Goal: Entertainment & Leisure: Consume media (video, audio)

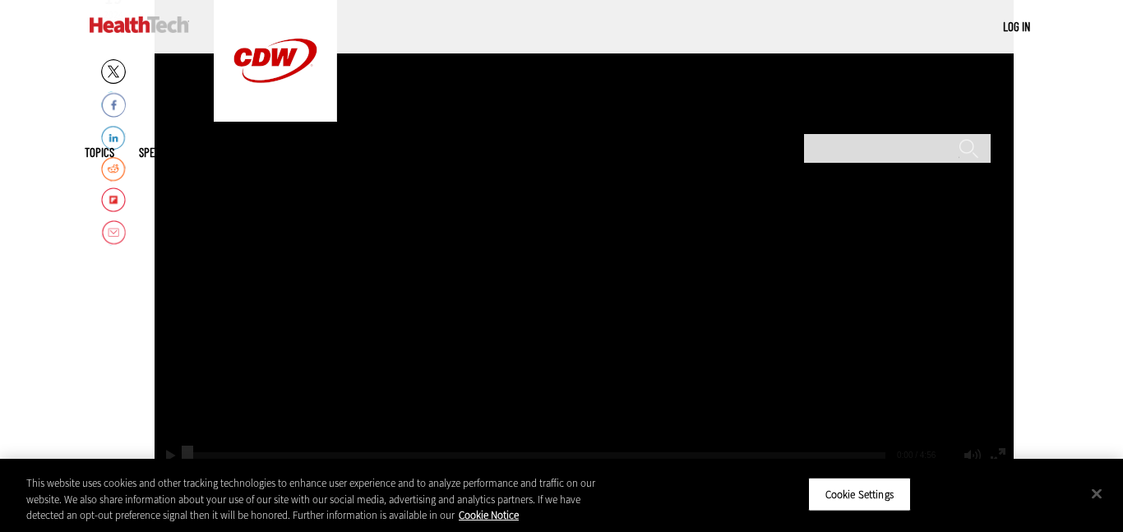
scroll to position [297, 0]
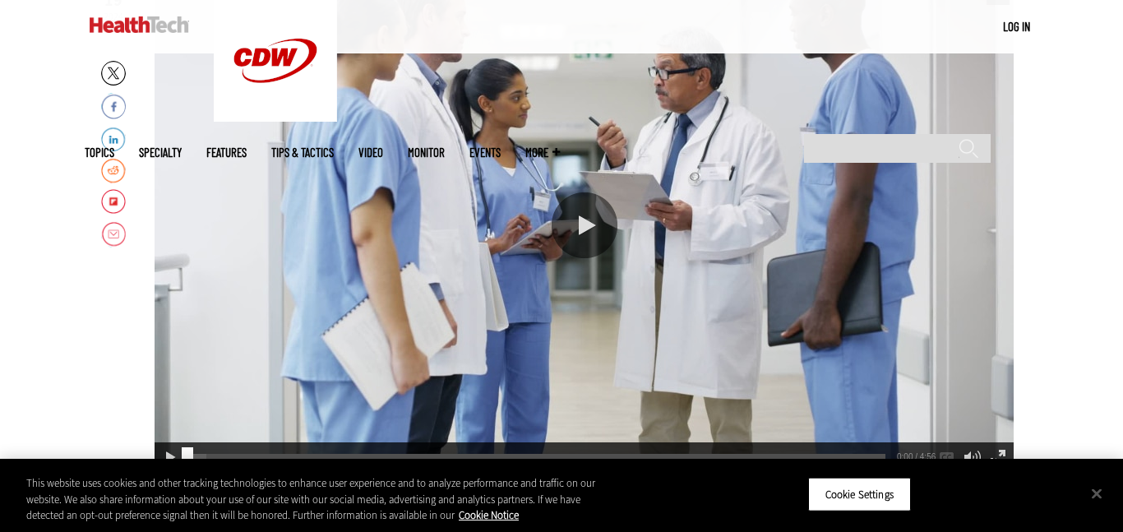
click at [573, 213] on div "Play or Pause Video" at bounding box center [584, 225] width 66 height 66
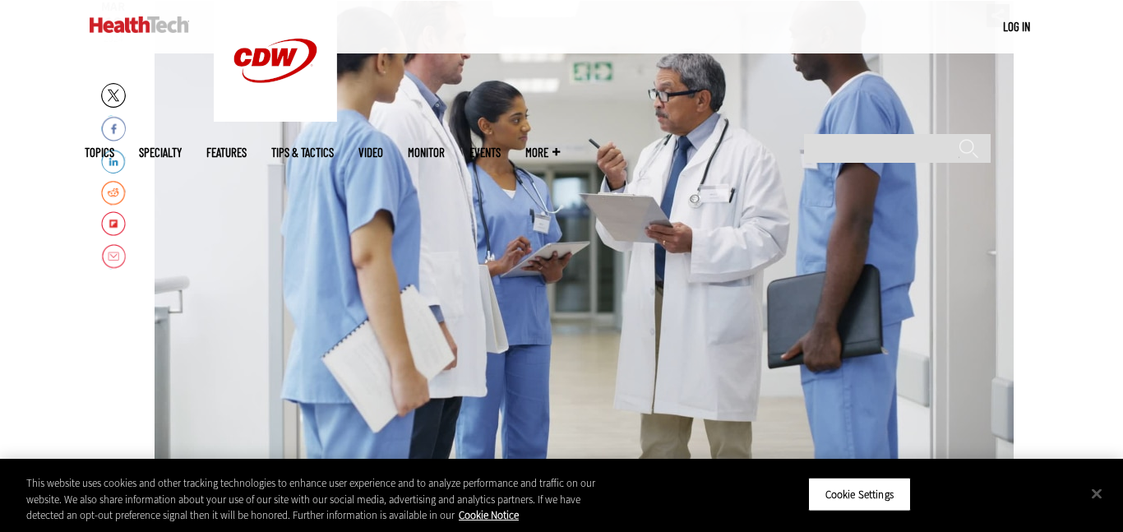
scroll to position [276, 0]
click at [651, 242] on div "Video viewer" at bounding box center [583, 246] width 859 height 493
click at [599, 240] on div "Video viewer" at bounding box center [583, 246] width 859 height 493
click at [528, 297] on div "Video viewer" at bounding box center [583, 246] width 859 height 493
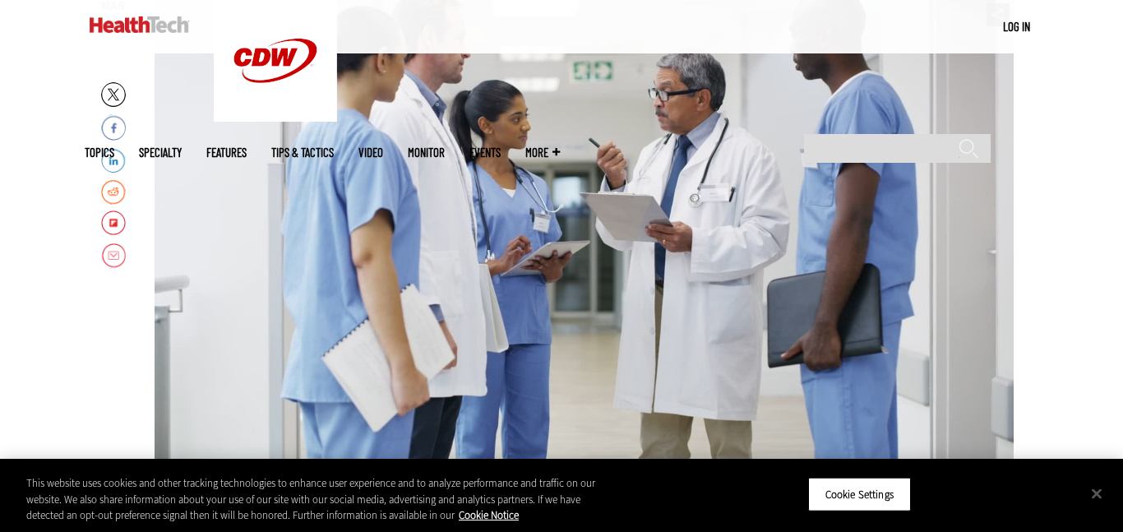
click at [502, 287] on div "Video viewer" at bounding box center [583, 246] width 859 height 493
click at [597, 86] on div "Video viewer" at bounding box center [583, 246] width 859 height 493
drag, startPoint x: 597, startPoint y: 229, endPoint x: 657, endPoint y: 152, distance: 97.8
click at [657, 152] on div "Video viewer" at bounding box center [583, 246] width 859 height 493
click at [1003, 220] on div "Video viewer" at bounding box center [583, 246] width 859 height 493
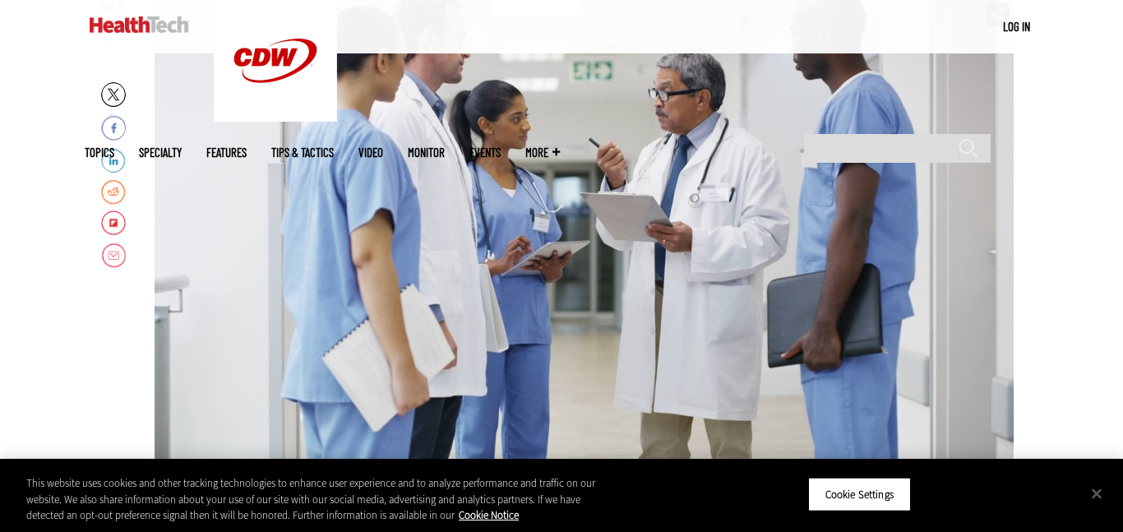
click at [941, 201] on div "Video viewer" at bounding box center [583, 246] width 859 height 493
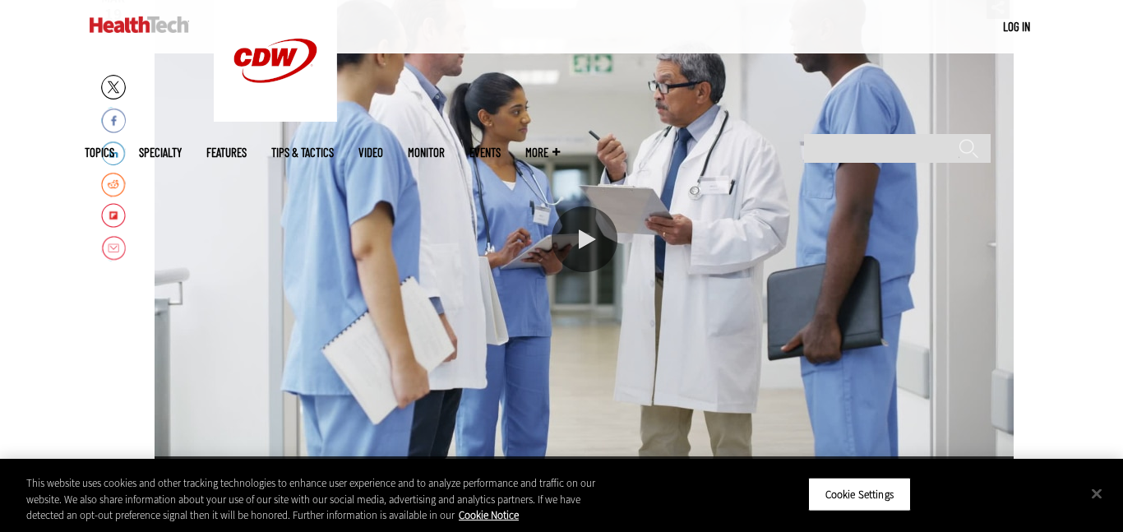
click at [911, 204] on div "Video viewer" at bounding box center [583, 239] width 859 height 493
click at [906, 205] on div "Video viewer" at bounding box center [583, 239] width 859 height 493
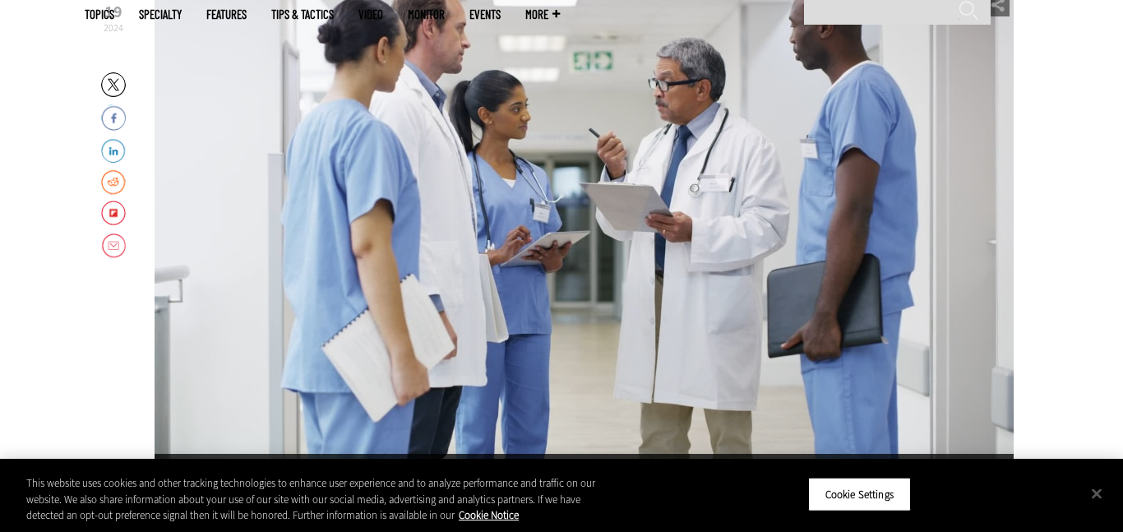
click at [846, 320] on div "Video viewer" at bounding box center [583, 236] width 859 height 493
click at [480, 201] on div "Video viewer" at bounding box center [583, 236] width 859 height 493
click at [486, 204] on div "Video viewer" at bounding box center [583, 236] width 859 height 493
click at [688, 306] on div "Video viewer" at bounding box center [583, 236] width 859 height 493
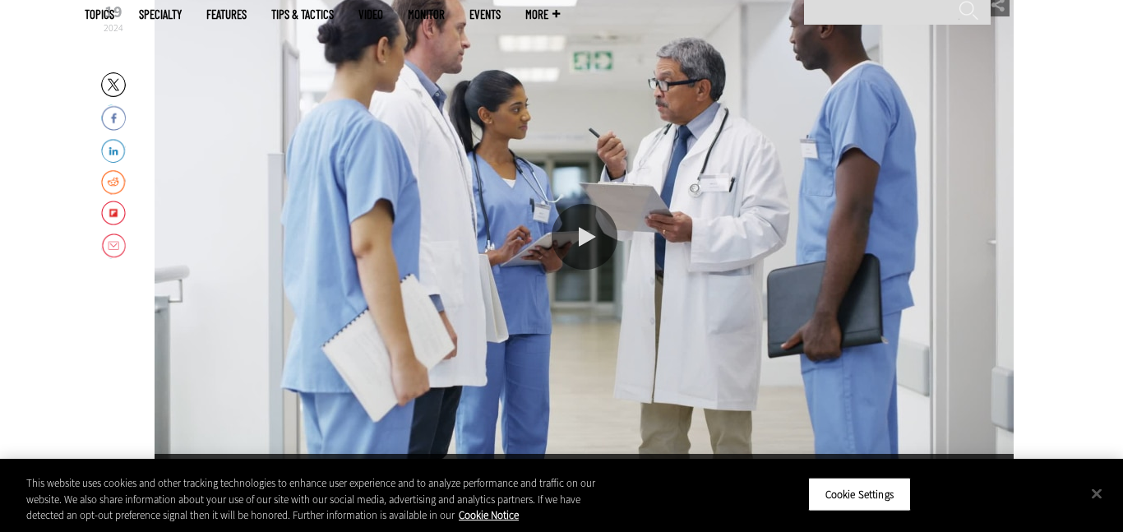
click at [689, 307] on div "Video viewer" at bounding box center [583, 236] width 859 height 493
click at [1095, 493] on button "Close" at bounding box center [1096, 493] width 36 height 36
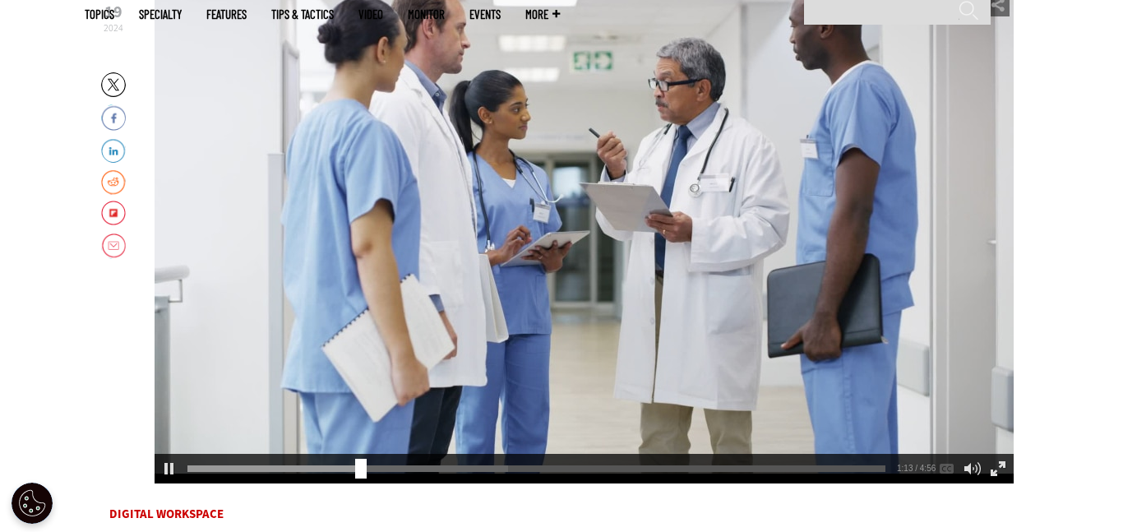
click at [579, 268] on div "Play or Pause Video" at bounding box center [584, 237] width 66 height 66
